Goal: Transaction & Acquisition: Purchase product/service

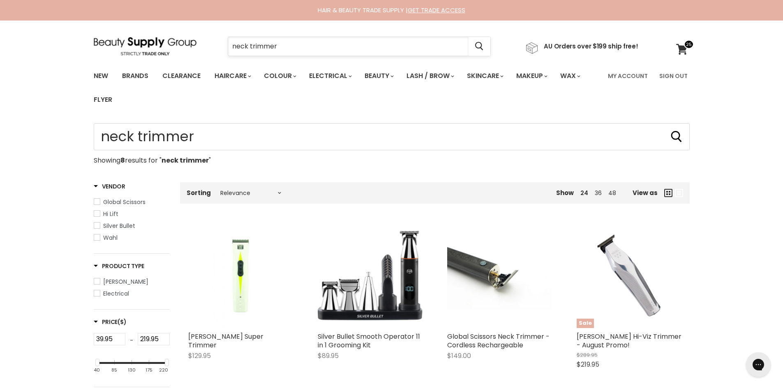
drag, startPoint x: 286, startPoint y: 48, endPoint x: 302, endPoint y: 43, distance: 16.8
click at [302, 43] on input "neck trimmer" at bounding box center [348, 46] width 240 height 19
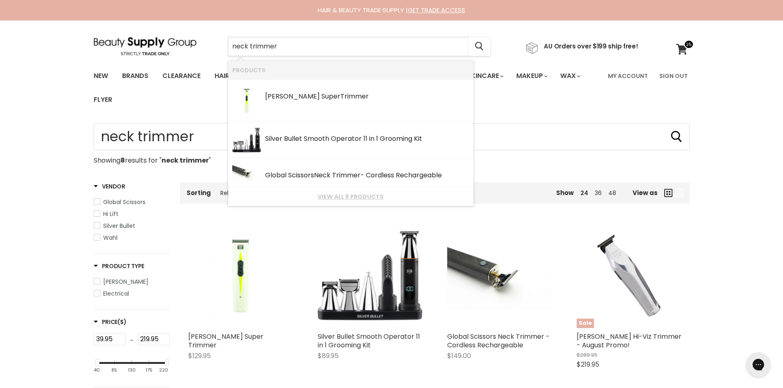
drag, startPoint x: 251, startPoint y: 46, endPoint x: 204, endPoint y: 50, distance: 47.0
click at [204, 50] on div "neck trimmer Cancel AU Orders over $199 ship free!" at bounding box center [366, 46] width 544 height 19
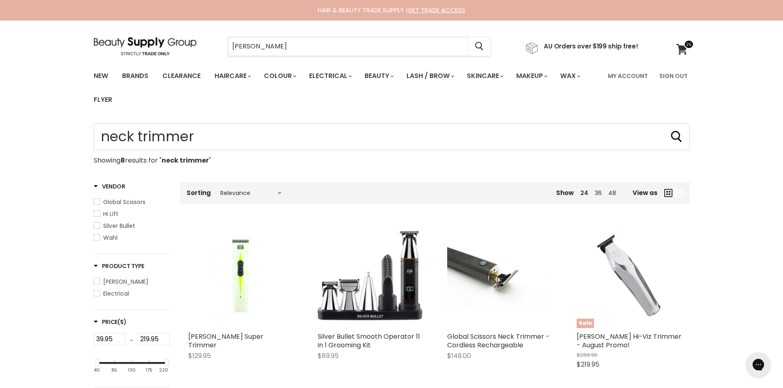
type input "trimmer"
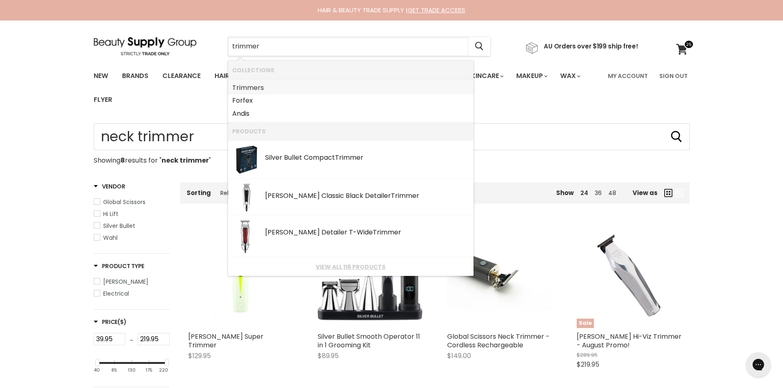
click at [265, 83] on link "Trimmer s" at bounding box center [350, 87] width 237 height 13
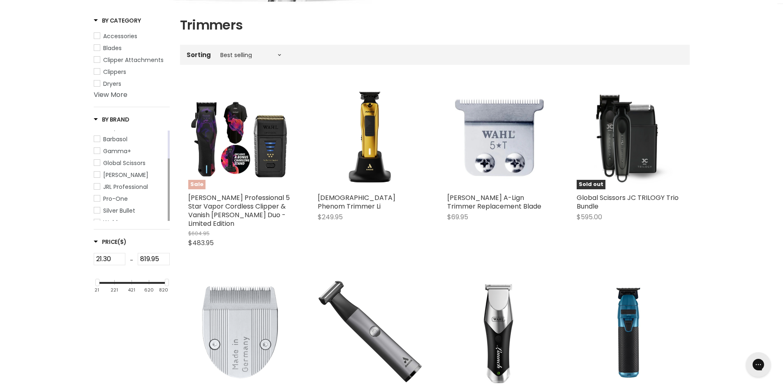
scroll to position [205, 0]
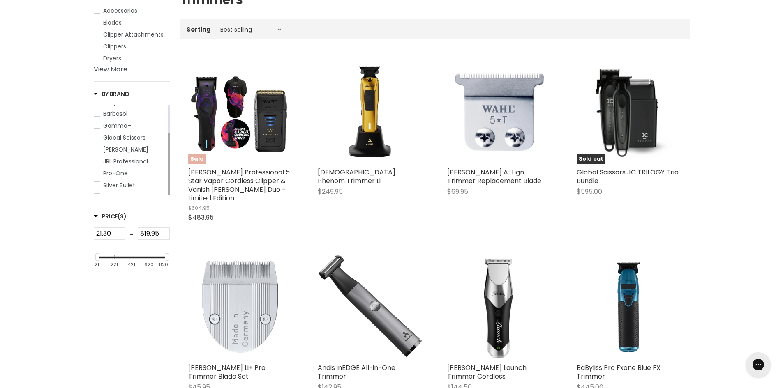
click at [97, 194] on span "Wahl" at bounding box center [97, 197] width 6 height 6
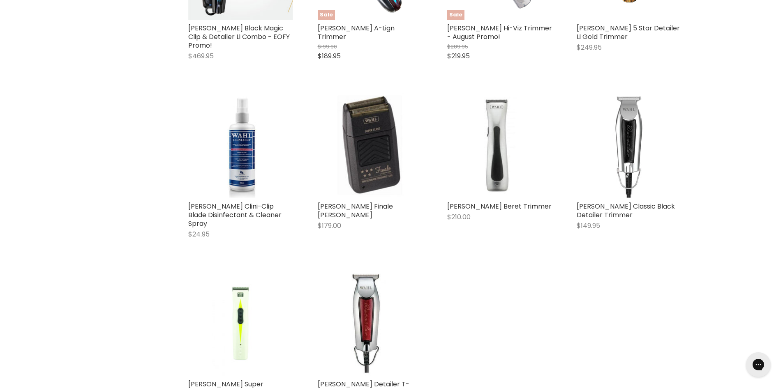
scroll to position [822, 0]
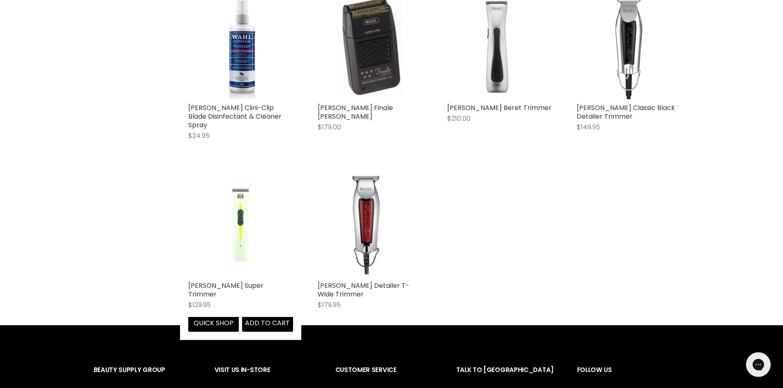
click at [242, 205] on img "Main content" at bounding box center [240, 225] width 70 height 105
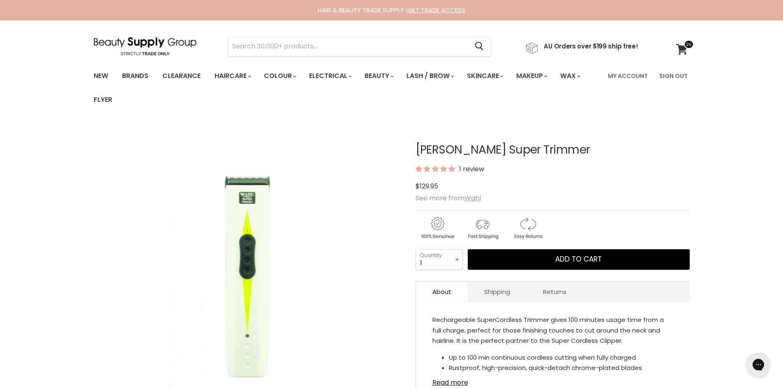
click at [684, 48] on span at bounding box center [689, 44] width 10 height 9
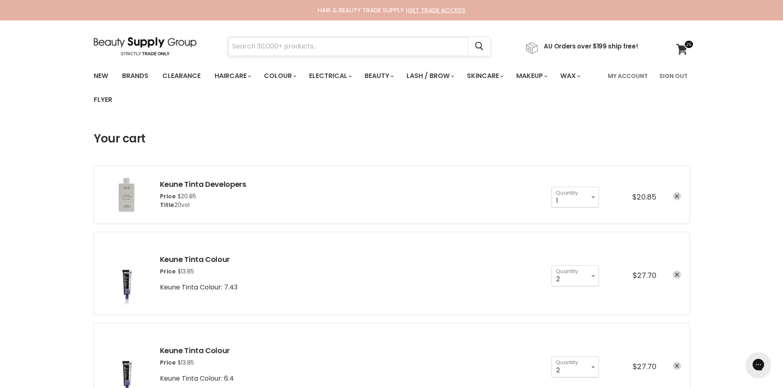
click at [323, 47] on input "Search" at bounding box center [348, 46] width 240 height 19
type input "trimmer"
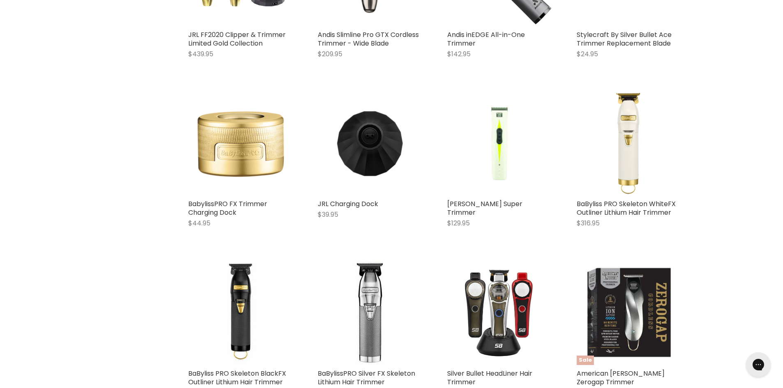
scroll to position [822, 0]
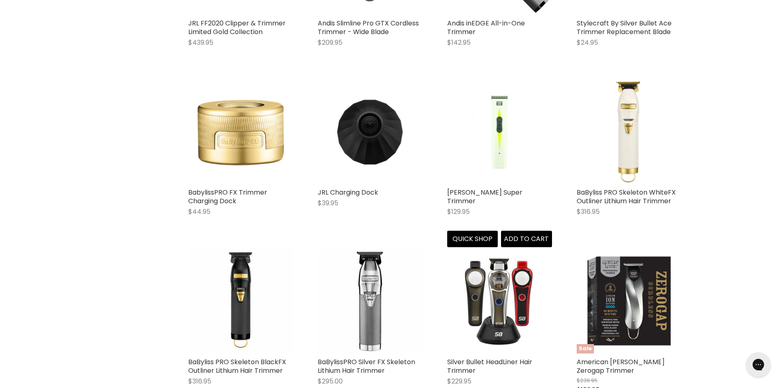
click at [497, 142] on img "Main content" at bounding box center [499, 131] width 70 height 105
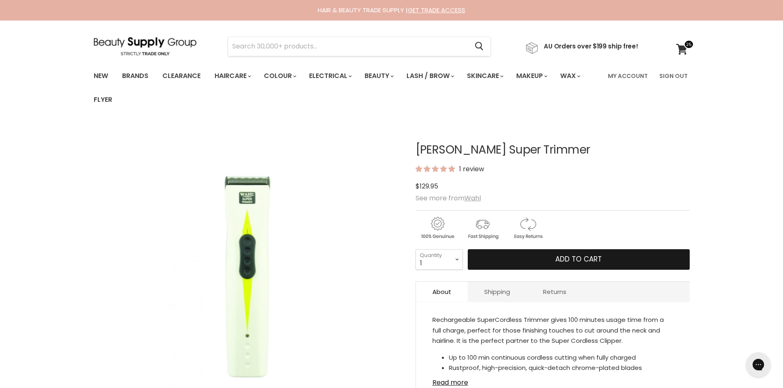
click at [582, 256] on span "Add to cart" at bounding box center [578, 259] width 46 height 10
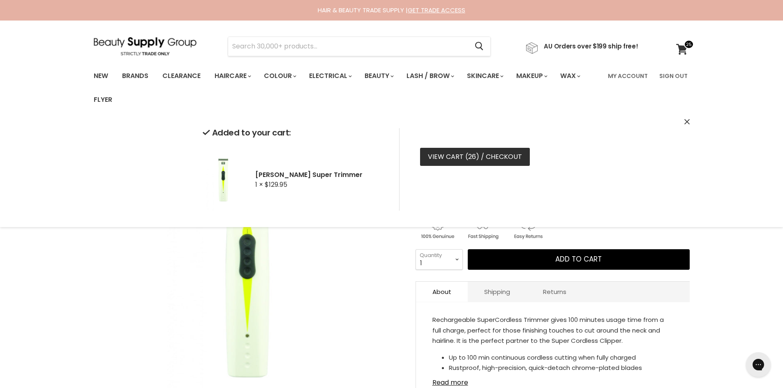
click at [464, 158] on link "View cart ( 26 ) / Checkout" at bounding box center [475, 157] width 110 height 18
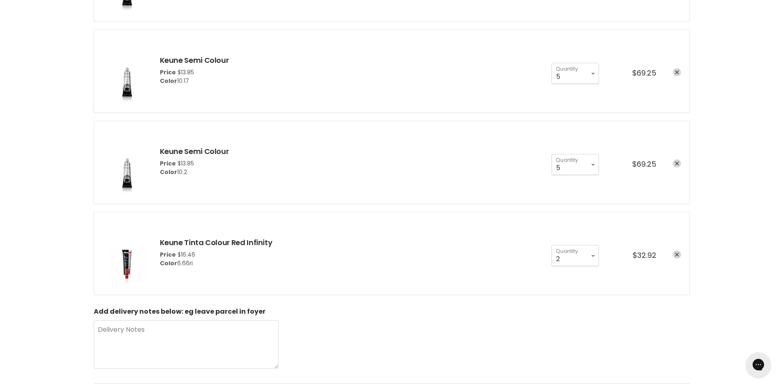
scroll to position [904, 0]
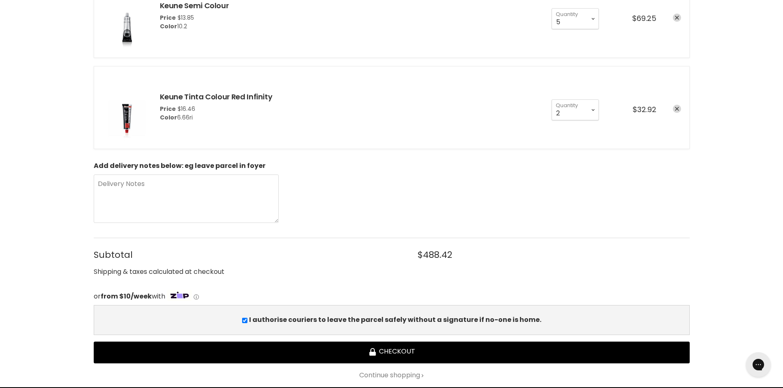
click at [247, 318] on input "I authorise couriers to leave the parcel safely without a signature if no-one i…" at bounding box center [244, 320] width 5 height 5
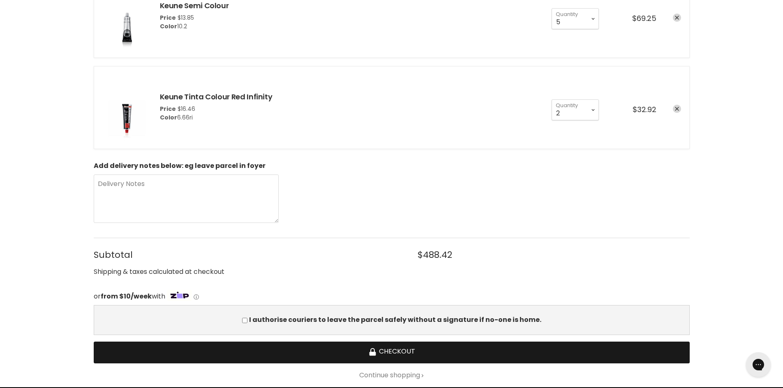
click at [411, 351] on button "Checkout" at bounding box center [392, 353] width 596 height 22
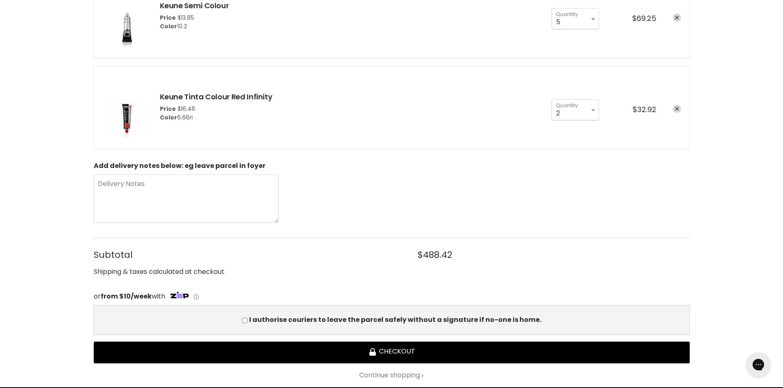
click at [247, 320] on input "I authorise couriers to leave the parcel safely without a signature if no-one i…" at bounding box center [244, 320] width 5 height 5
checkbox input "true"
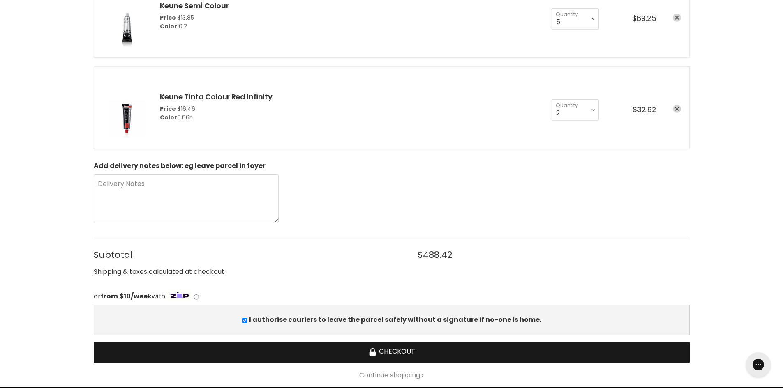
click at [406, 348] on button "Checkout" at bounding box center [392, 353] width 596 height 22
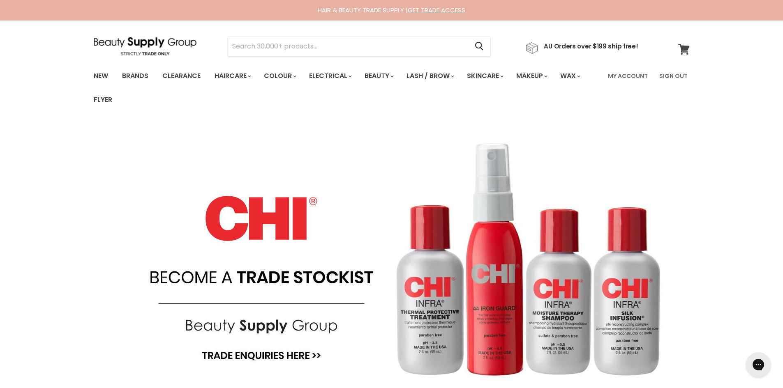
click at [682, 50] on icon at bounding box center [683, 49] width 11 height 11
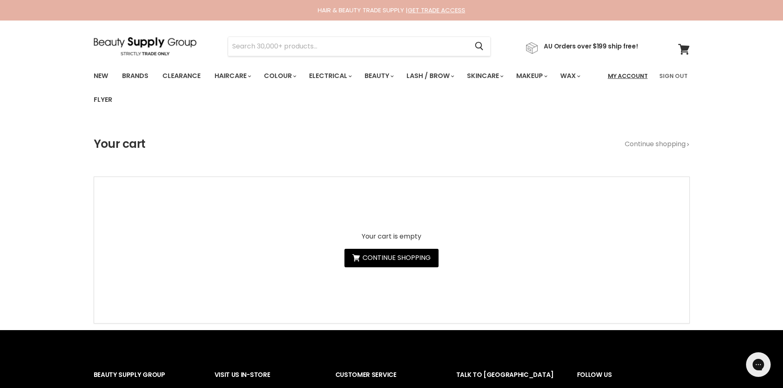
click at [640, 75] on link "My Account" at bounding box center [628, 75] width 50 height 17
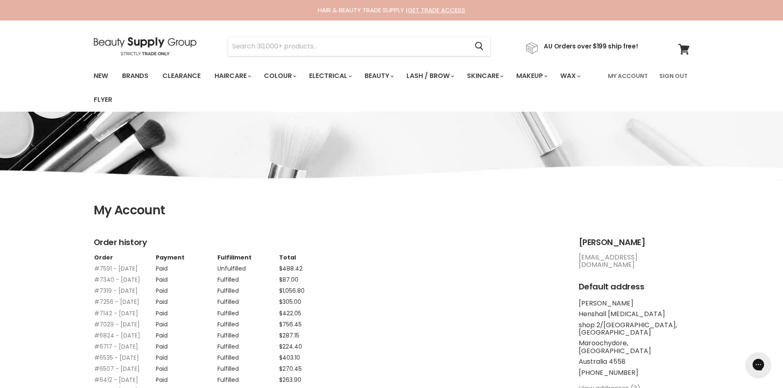
click at [155, 41] on img at bounding box center [145, 46] width 103 height 18
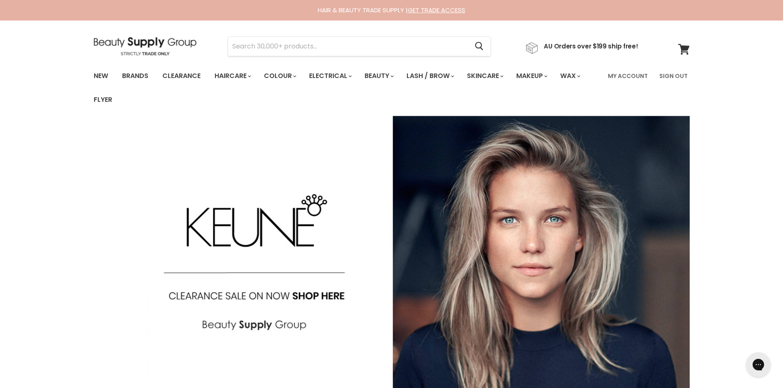
click at [150, 46] on img at bounding box center [145, 46] width 103 height 18
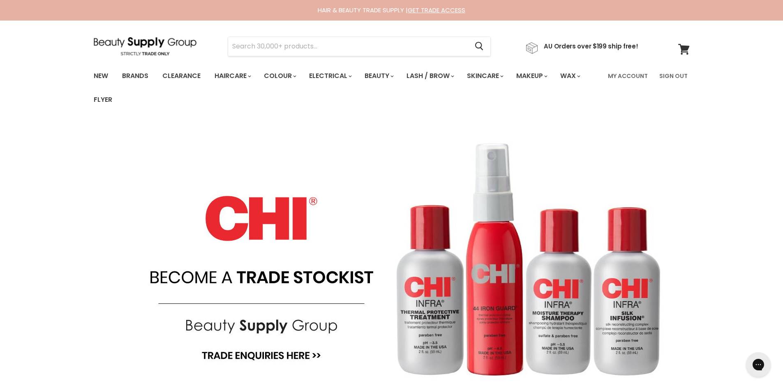
click at [639, 75] on link "My Account" at bounding box center [628, 75] width 50 height 17
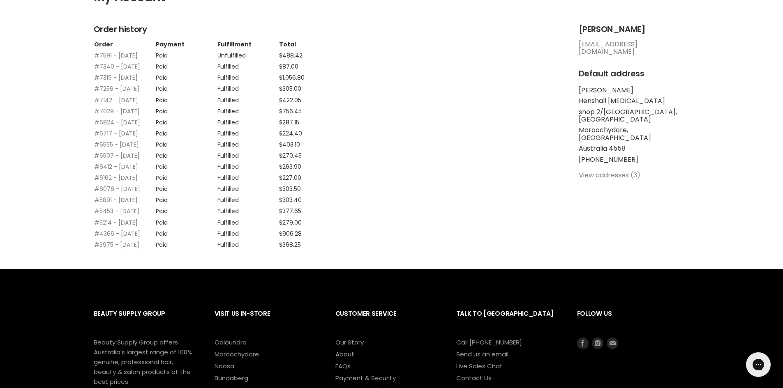
scroll to position [247, 0]
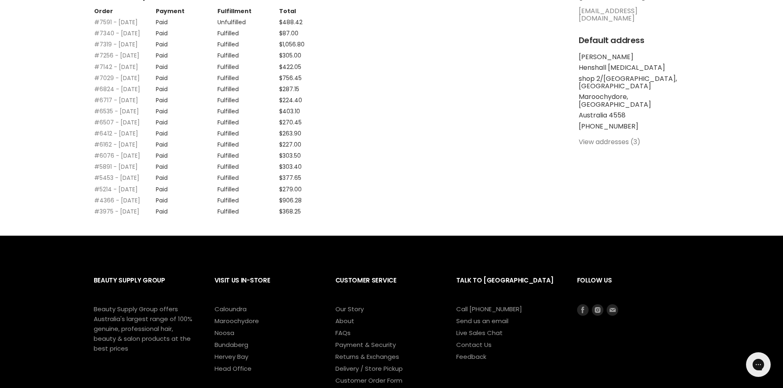
click at [626, 137] on link "View addresses (3)" at bounding box center [610, 141] width 62 height 9
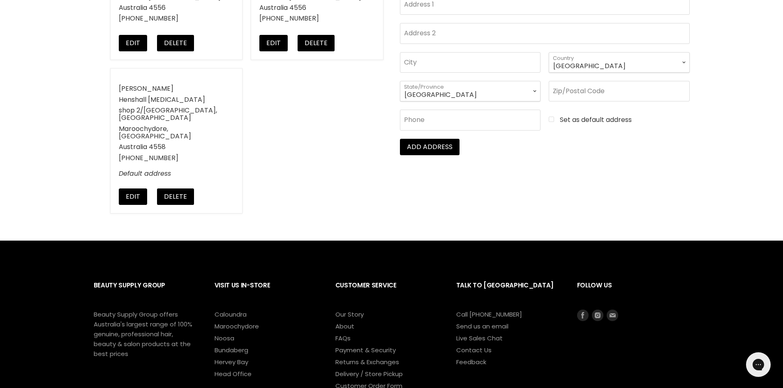
scroll to position [41, 0]
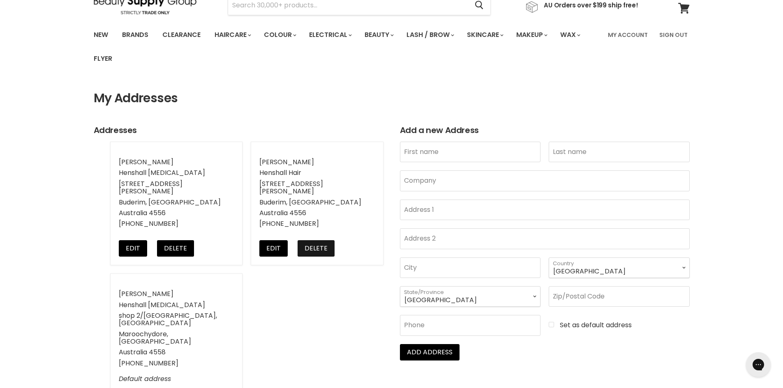
click at [314, 240] on button "Delete" at bounding box center [315, 248] width 37 height 16
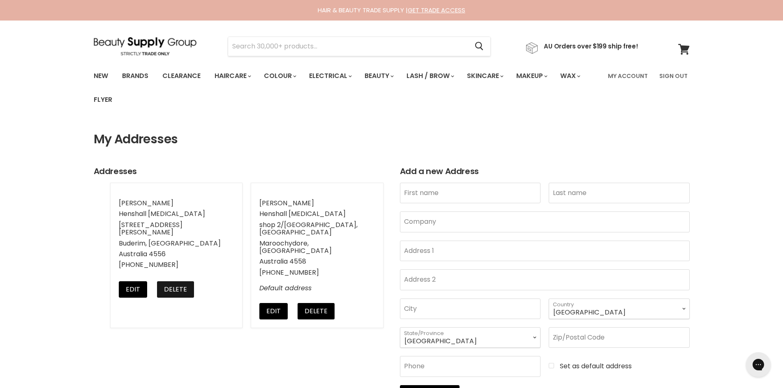
click at [171, 281] on button "Delete" at bounding box center [175, 289] width 37 height 16
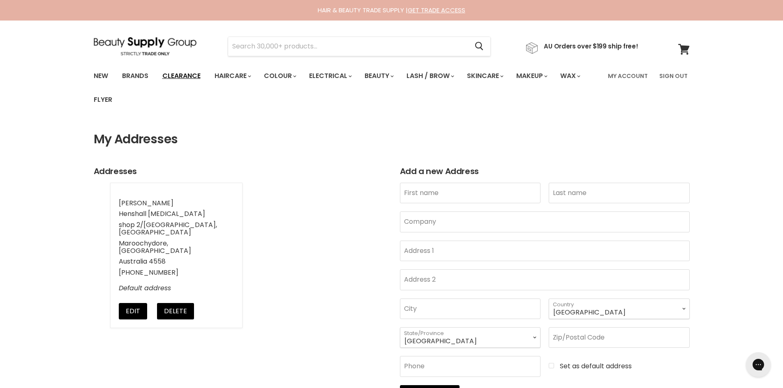
click at [173, 76] on link "Clearance" at bounding box center [181, 75] width 51 height 17
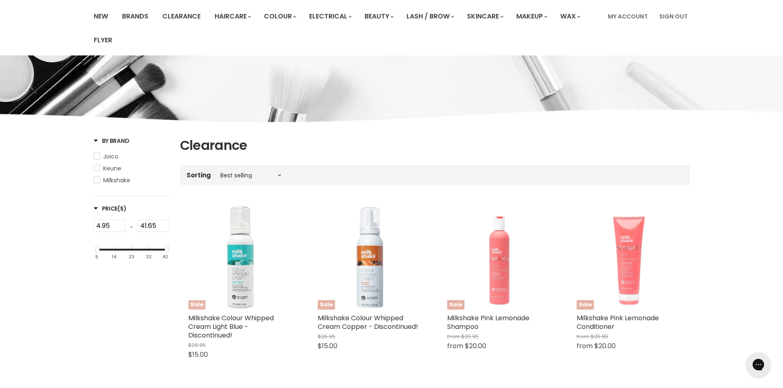
scroll to position [123, 0]
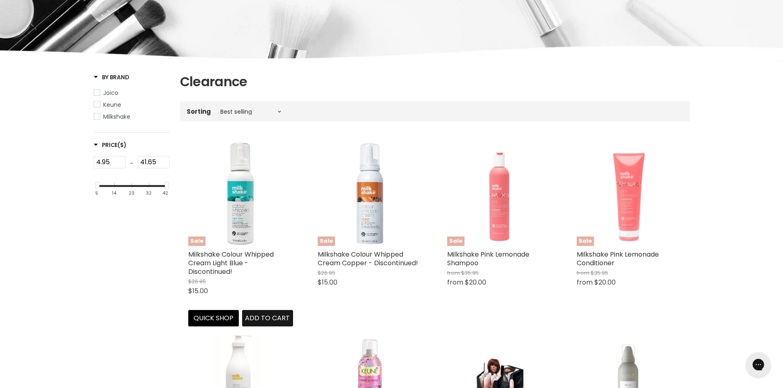
click at [258, 320] on span "Add to cart" at bounding box center [267, 318] width 45 height 9
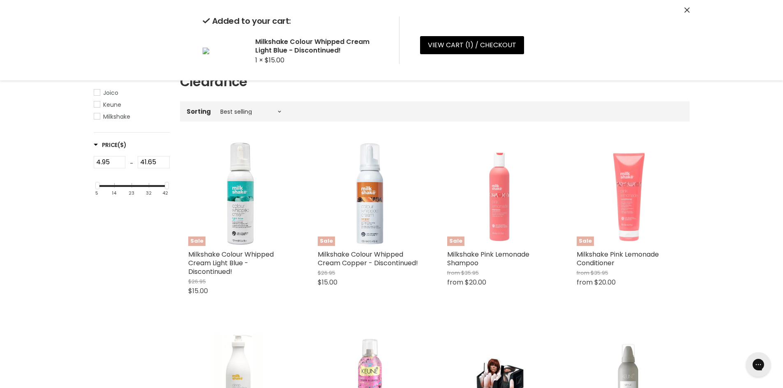
drag, startPoint x: 685, startPoint y: 13, endPoint x: 687, endPoint y: 30, distance: 17.4
click at [685, 13] on button "Close" at bounding box center [686, 10] width 5 height 9
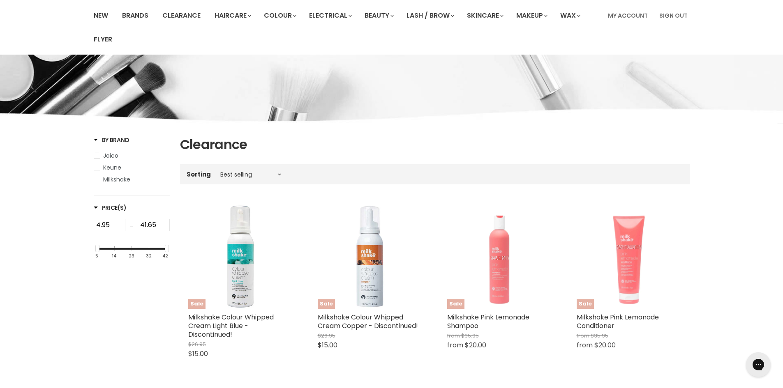
scroll to position [0, 0]
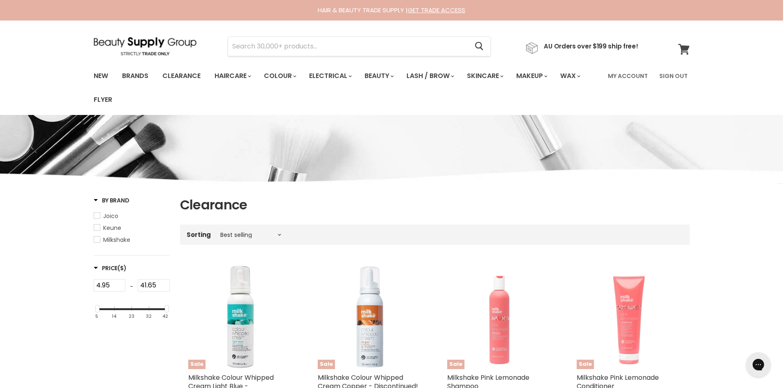
click at [681, 44] on icon at bounding box center [684, 49] width 12 height 11
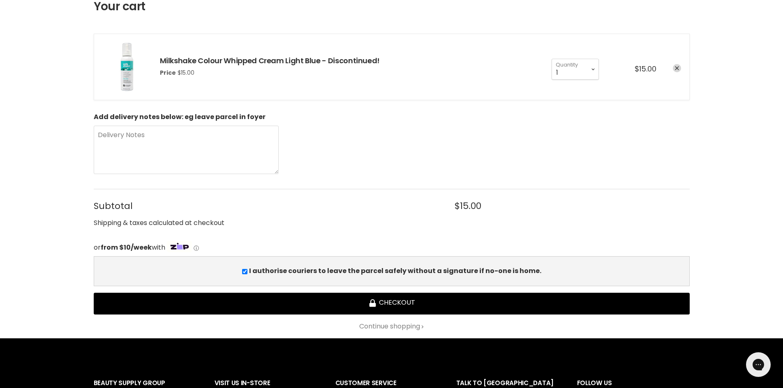
scroll to position [247, 0]
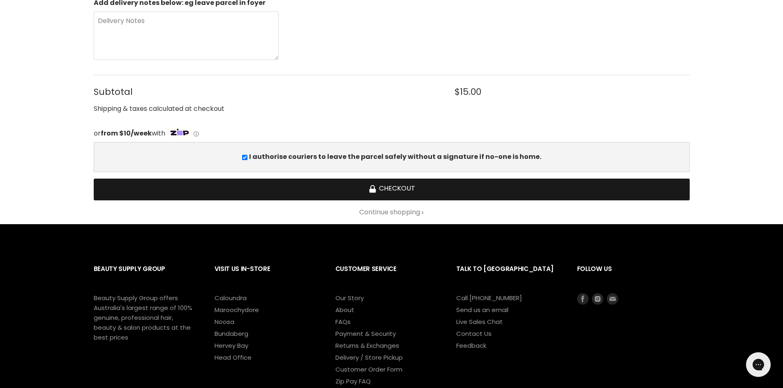
click at [360, 190] on button "Checkout" at bounding box center [392, 190] width 596 height 22
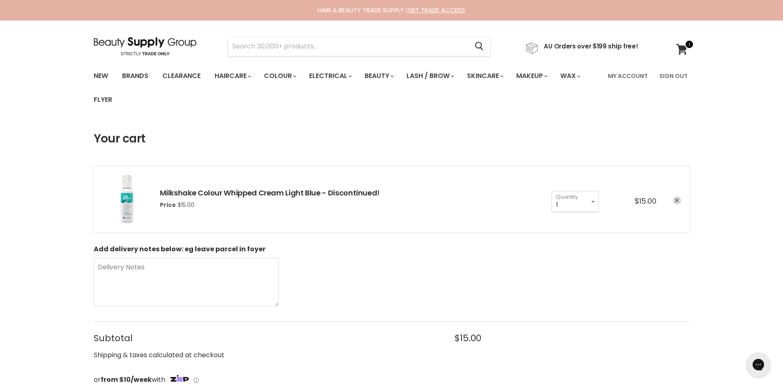
click at [678, 202] on icon "remove Milkshake Colour Whipped Cream Light Blue - Discontinued!" at bounding box center [677, 201] width 4 height 4
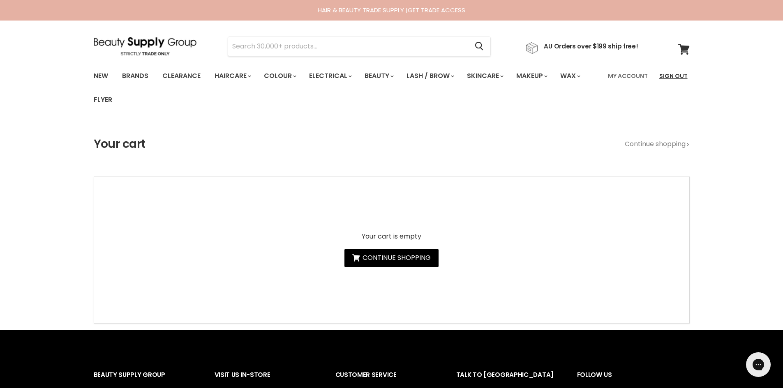
click at [671, 74] on link "Sign Out" at bounding box center [673, 75] width 38 height 17
